Goal: Find specific page/section: Find specific page/section

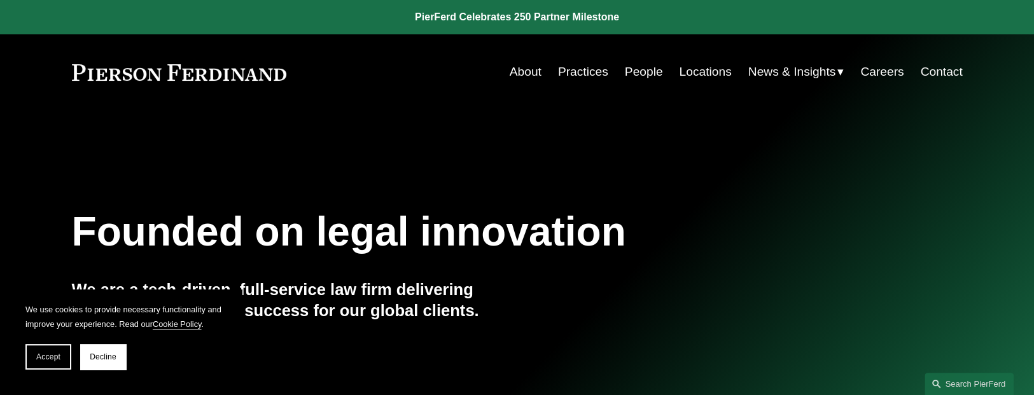
click at [631, 73] on link "People" at bounding box center [644, 72] width 38 height 24
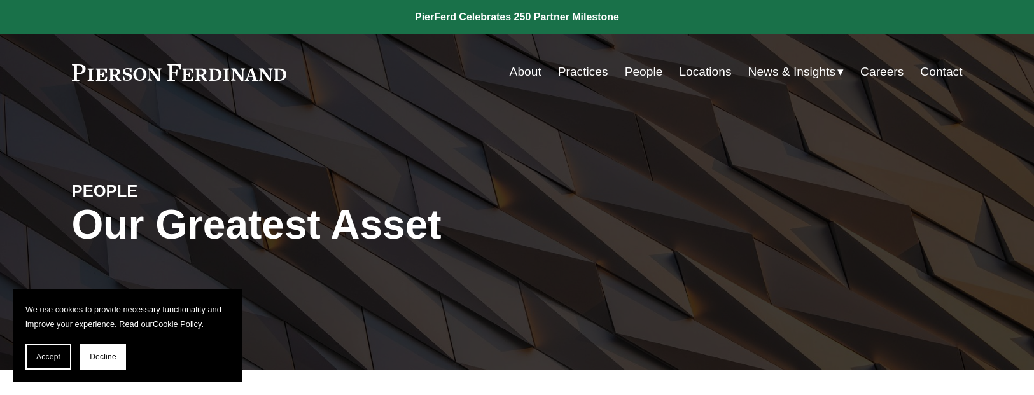
scroll to position [382, 0]
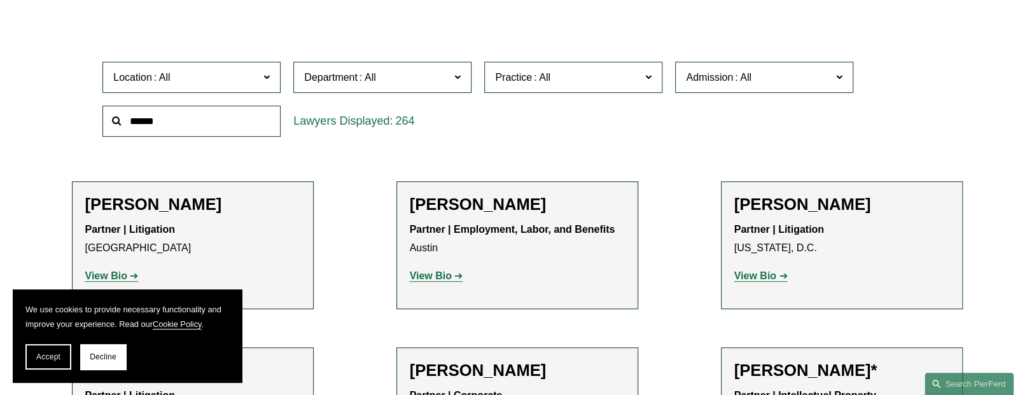
click at [218, 116] on input "text" at bounding box center [191, 121] width 178 height 31
type input "******"
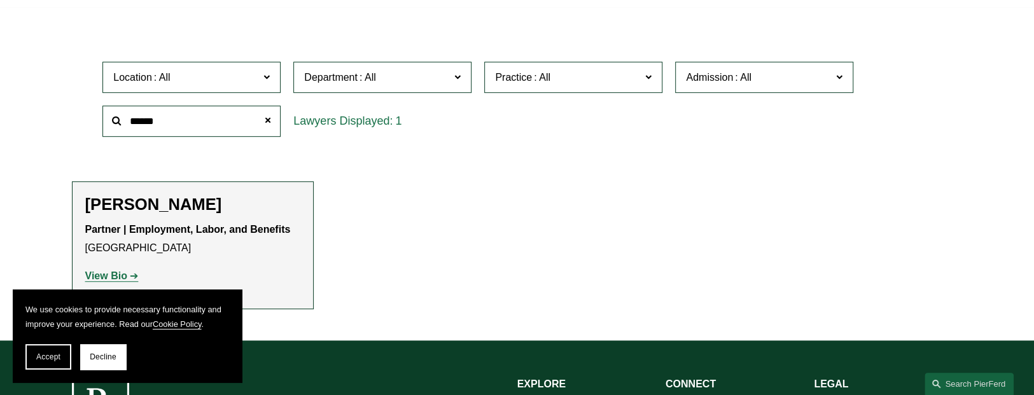
click at [197, 218] on div "Benjamin K. Jacobs Partner | Employment, Labor, and Benefits Philadelphia View …" at bounding box center [192, 246] width 215 height 102
click at [197, 207] on h2 "Benjamin K. Jacobs" at bounding box center [192, 205] width 215 height 20
click at [118, 277] on strong "View Bio" at bounding box center [106, 276] width 42 height 11
